Goal: Transaction & Acquisition: Purchase product/service

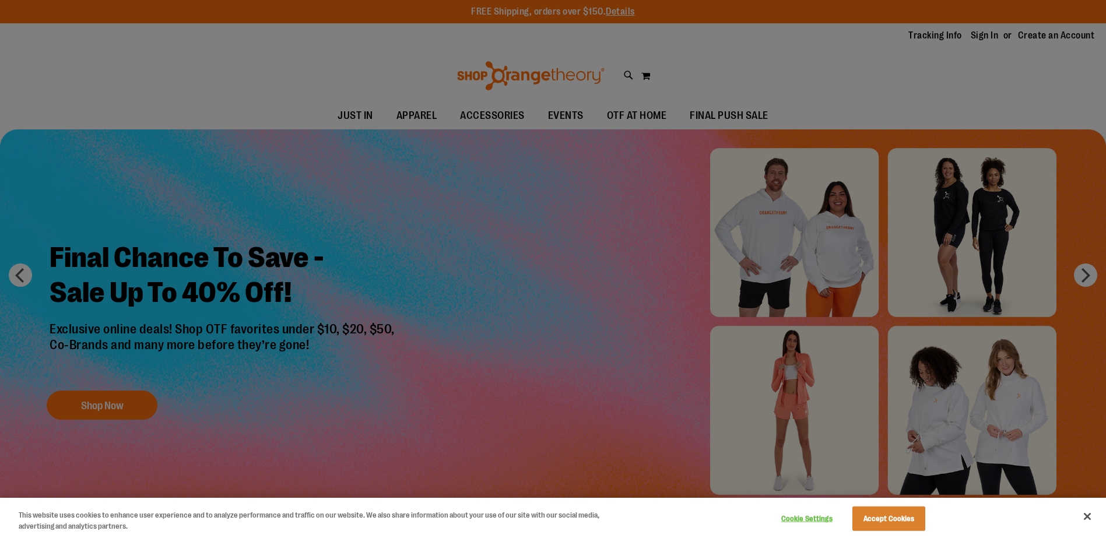
click at [471, 281] on div at bounding box center [553, 269] width 1106 height 538
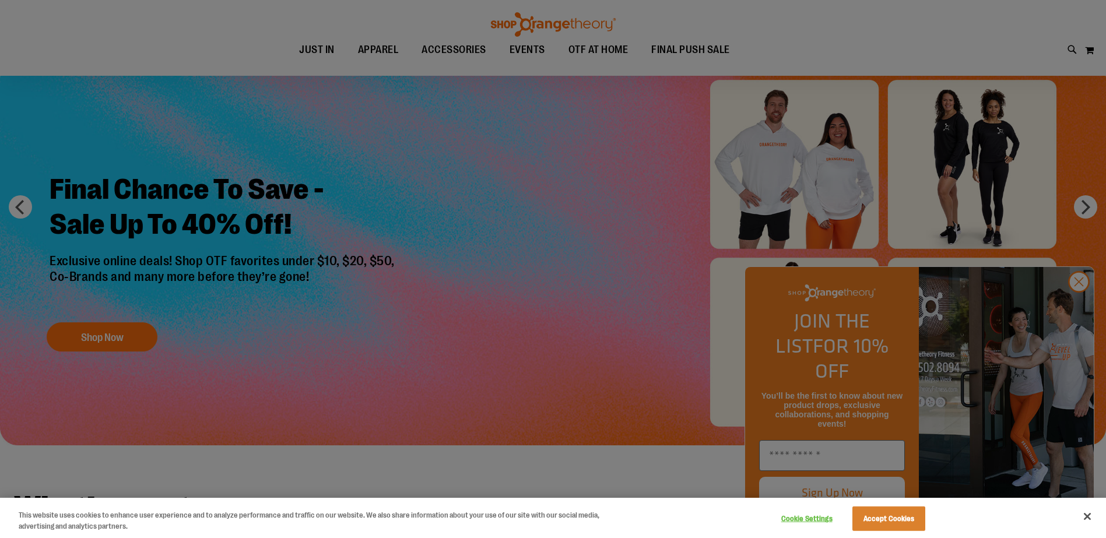
scroll to position [116, 0]
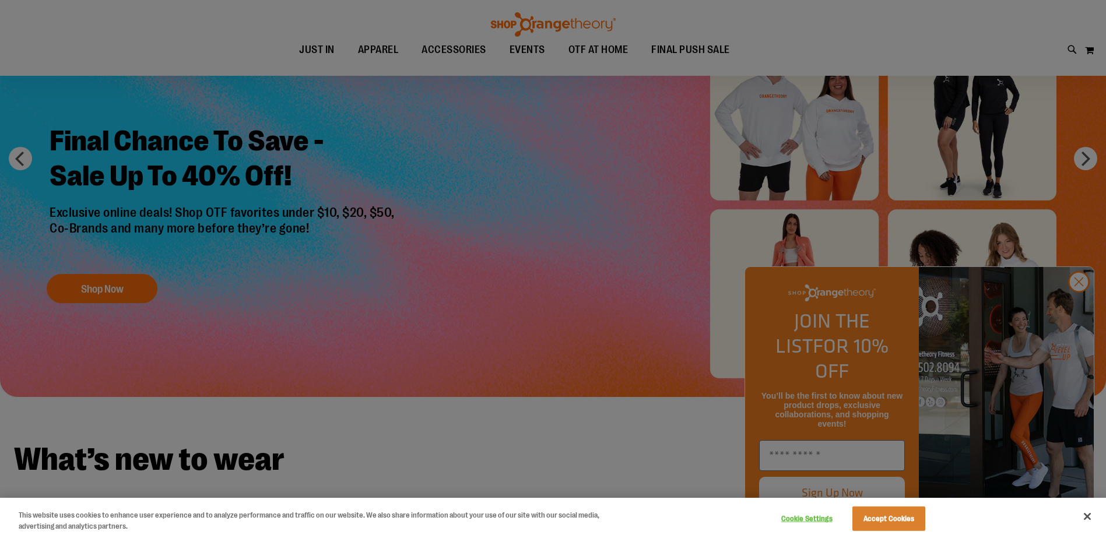
click at [1081, 310] on div at bounding box center [553, 269] width 1106 height 538
click at [895, 523] on button "Accept Cookies" at bounding box center [889, 519] width 73 height 24
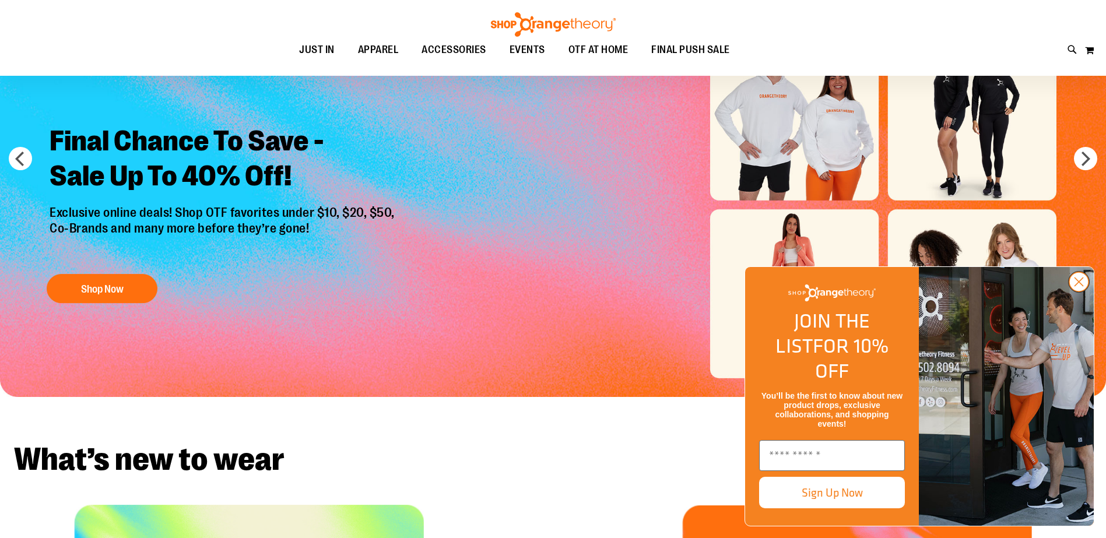
click at [1082, 286] on icon "Close dialog" at bounding box center [1079, 282] width 8 height 8
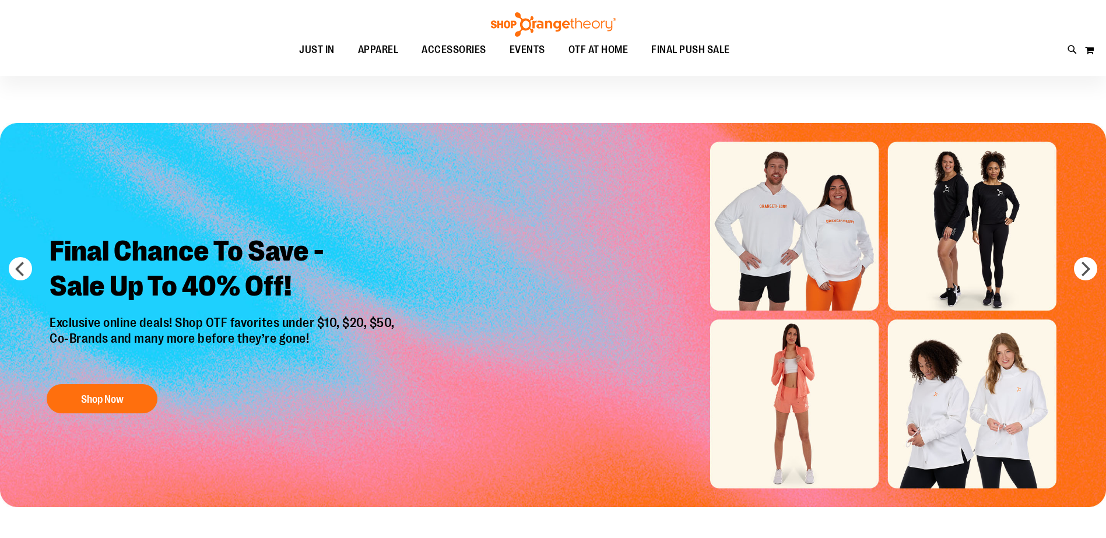
scroll to position [0, 0]
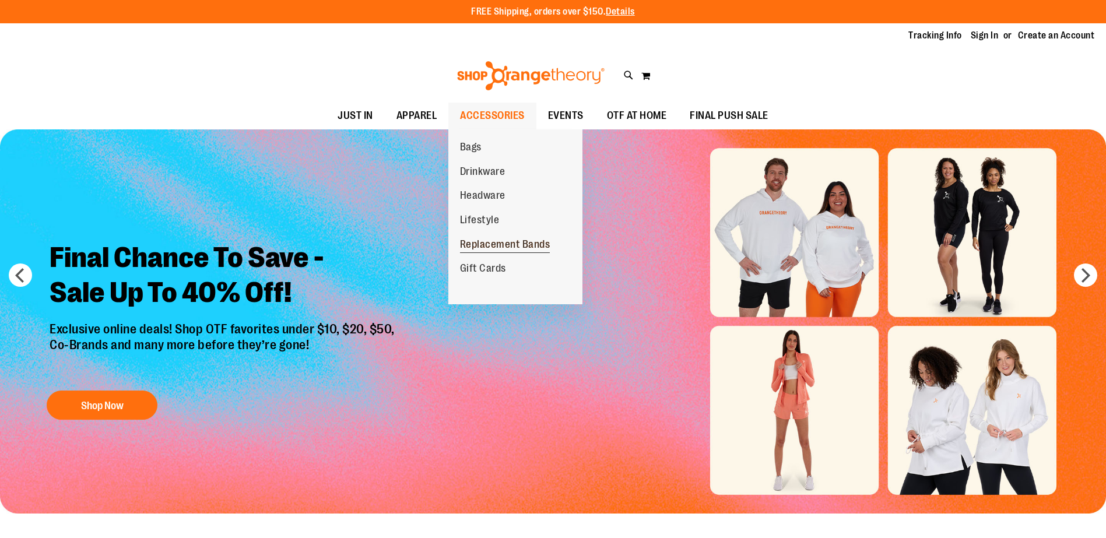
click at [495, 244] on span "Replacement Bands" at bounding box center [505, 246] width 90 height 15
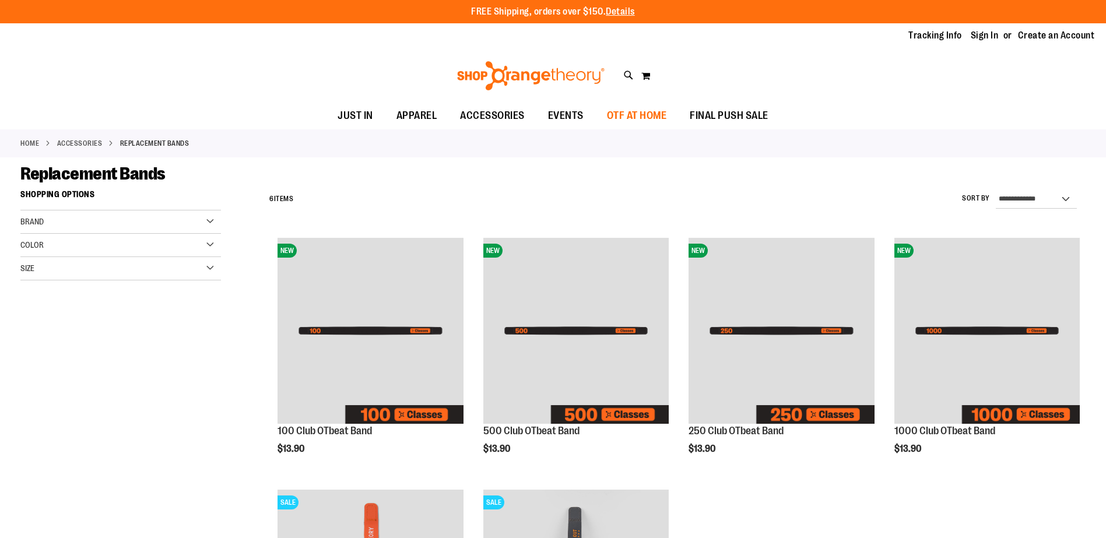
click at [632, 116] on span "OTF AT HOME" at bounding box center [637, 116] width 60 height 26
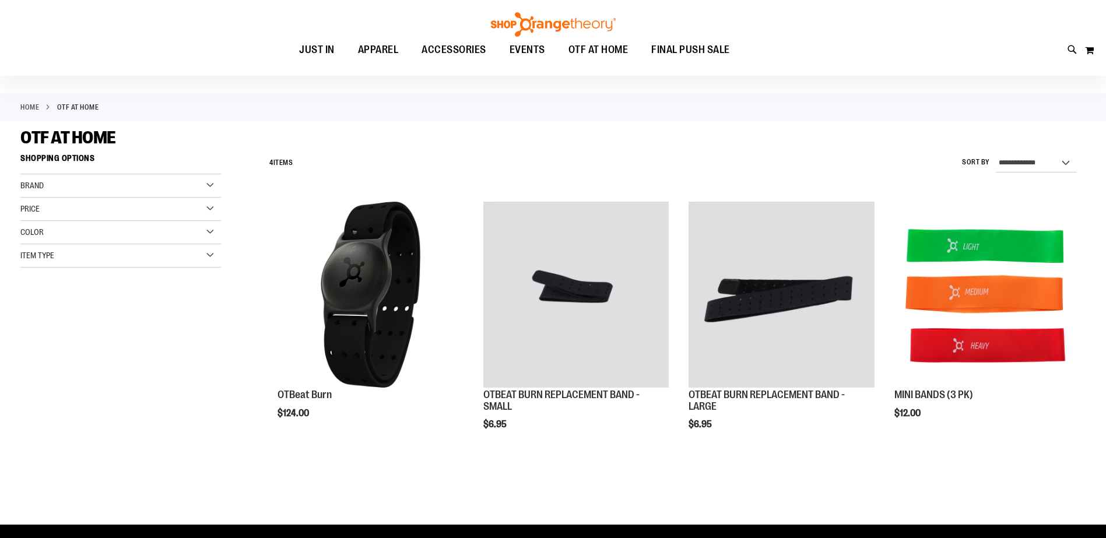
scroll to position [116, 0]
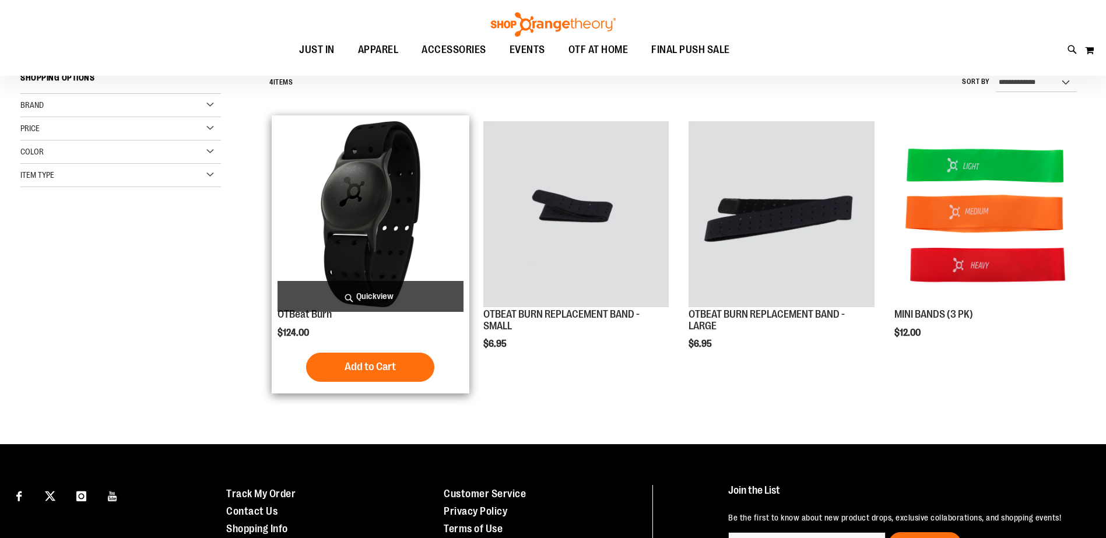
click at [357, 199] on img "product" at bounding box center [370, 213] width 185 height 185
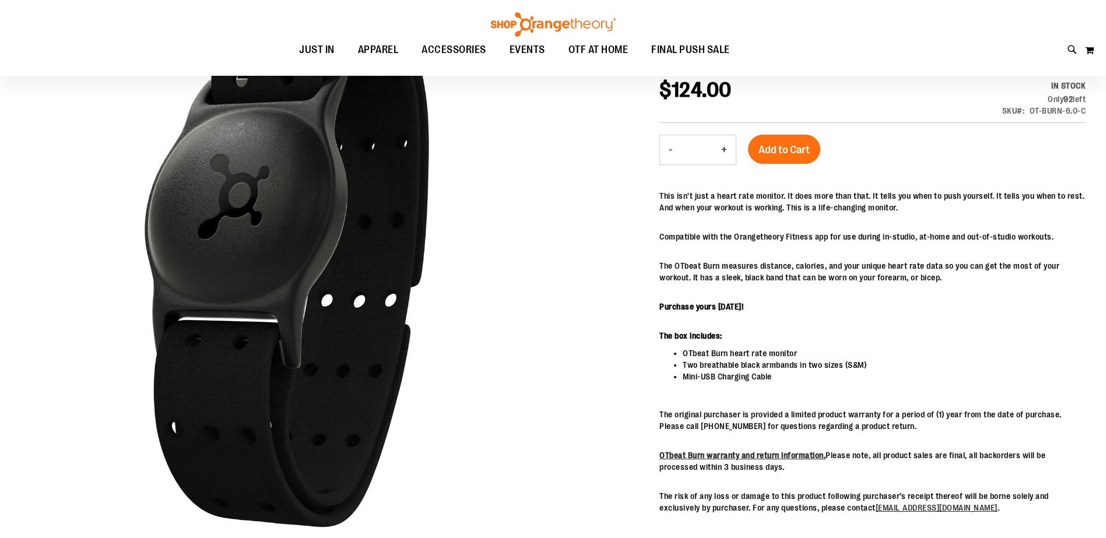
scroll to position [175, 0]
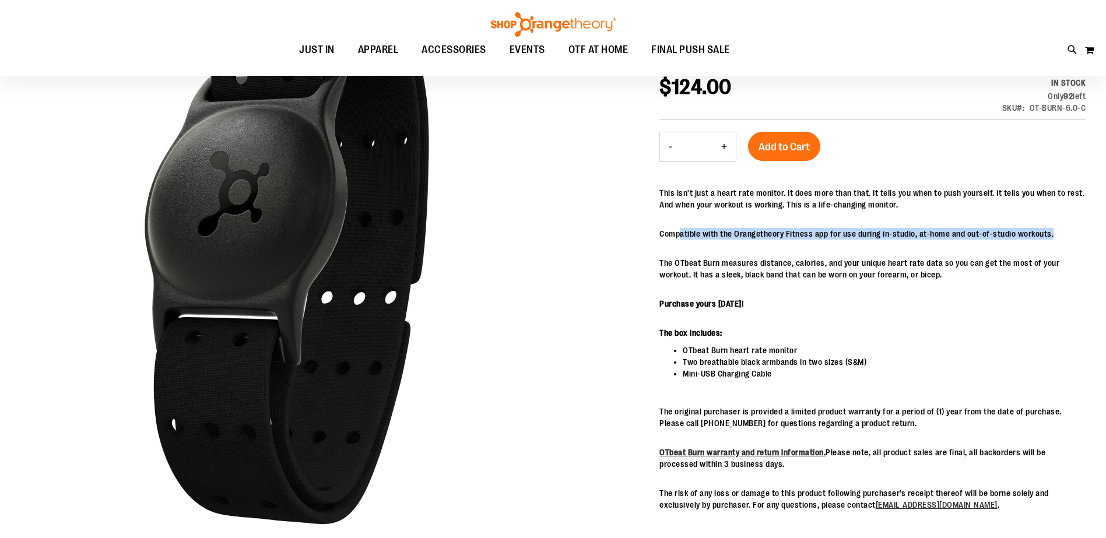
drag, startPoint x: 689, startPoint y: 230, endPoint x: 1061, endPoint y: 228, distance: 372.1
click at [1061, 228] on p "Compatible with the Orangetheory Fitness app for use during in-studio, at-home …" at bounding box center [873, 234] width 426 height 12
click at [700, 265] on p "The OTbeat Burn measures distance, calories, and your unique heart rate data so…" at bounding box center [873, 268] width 426 height 23
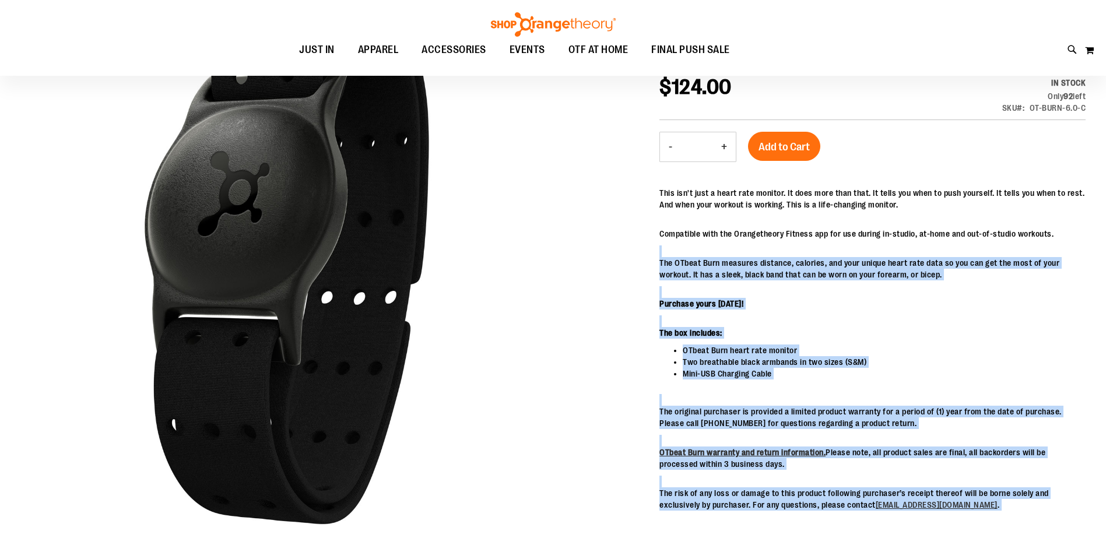
drag, startPoint x: 683, startPoint y: 261, endPoint x: 802, endPoint y: 254, distance: 119.2
click at [802, 254] on div "OTBeat Burn $124.00 In stock Only 92 left SKU OT-BURN-6.0-C - Qty * + Add to Ca…" at bounding box center [552, 496] width 1065 height 1004
drag, startPoint x: 802, startPoint y: 254, endPoint x: 804, endPoint y: 267, distance: 12.9
click at [804, 267] on p "The OTbeat Burn measures distance, calories, and your unique heart rate data so…" at bounding box center [873, 268] width 426 height 23
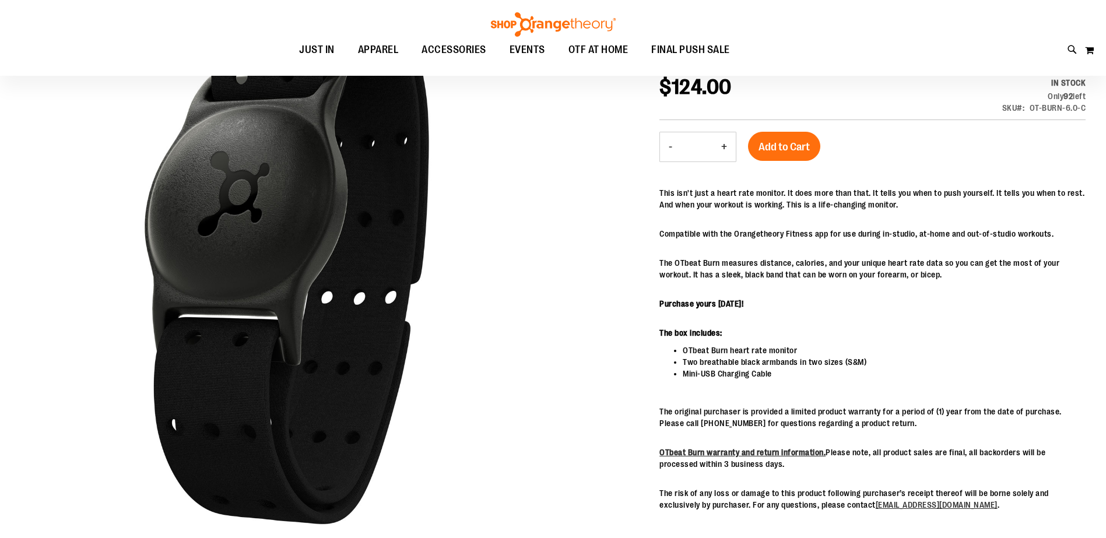
click at [727, 264] on p "The OTbeat Burn measures distance, calories, and your unique heart rate data so…" at bounding box center [873, 268] width 426 height 23
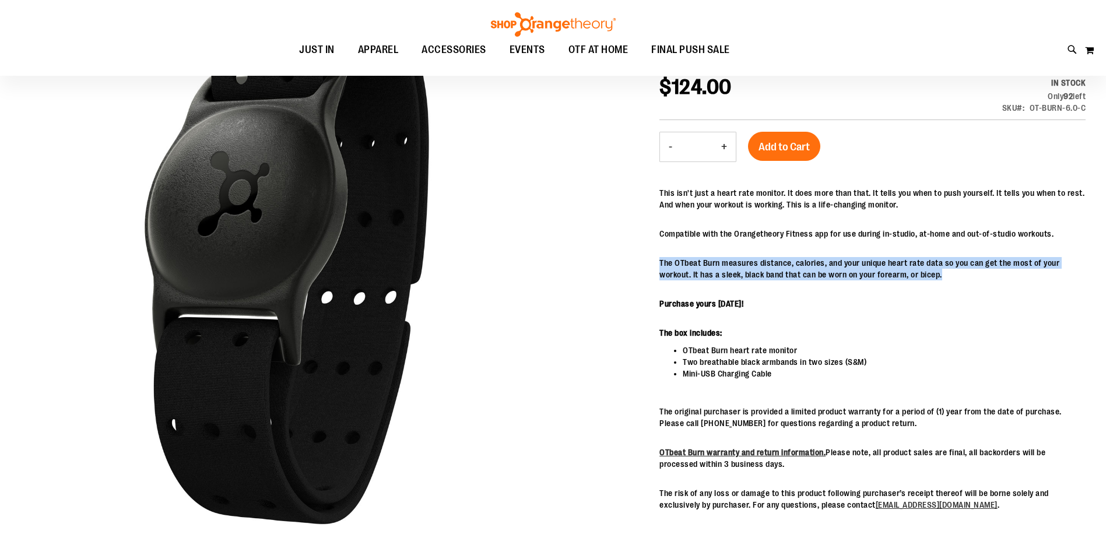
click at [728, 264] on p "The OTbeat Burn measures distance, calories, and your unique heart rate data so…" at bounding box center [873, 268] width 426 height 23
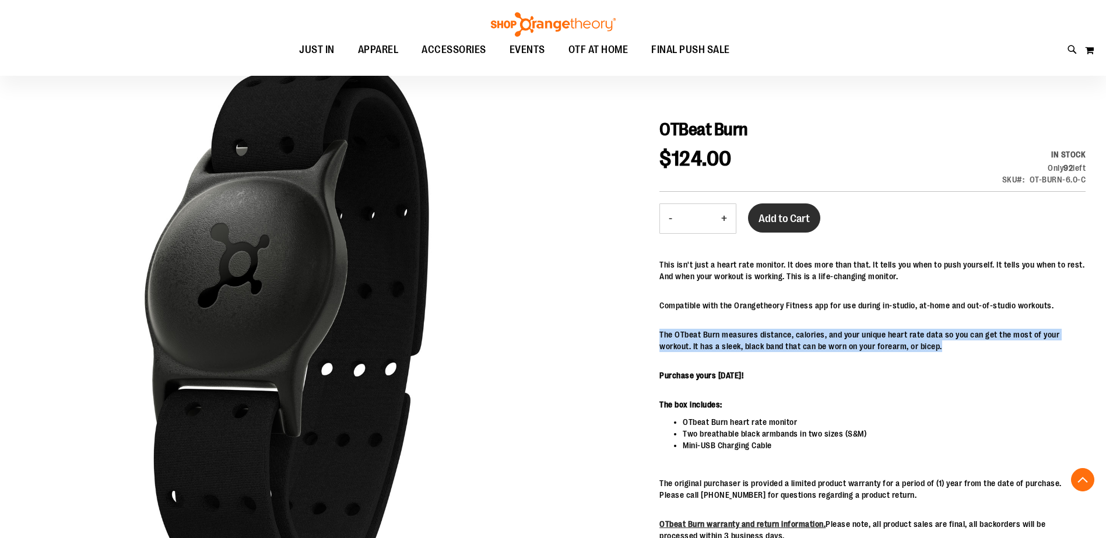
scroll to position [0, 0]
